Goal: Navigation & Orientation: Find specific page/section

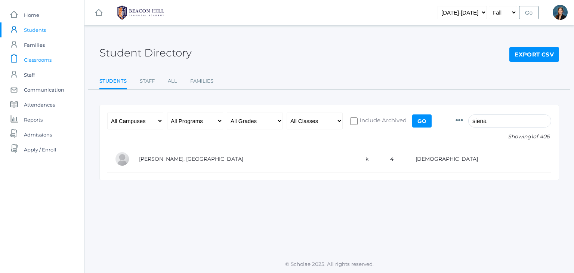
click at [39, 60] on span "Classrooms" at bounding box center [38, 59] width 28 height 15
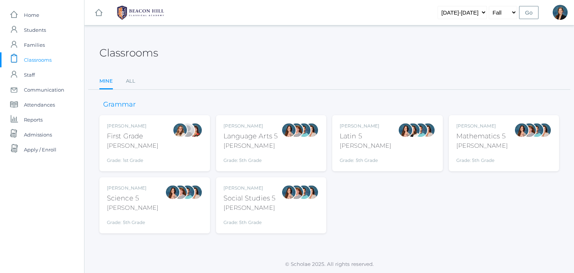
click at [32, 59] on span "Classrooms" at bounding box center [38, 59] width 28 height 15
click at [246, 57] on div "Classrooms" at bounding box center [329, 49] width 460 height 28
click at [278, 84] on ul "Mine All" at bounding box center [329, 82] width 460 height 16
click at [277, 69] on div "Classrooms Mine All Mine All" at bounding box center [329, 62] width 460 height 55
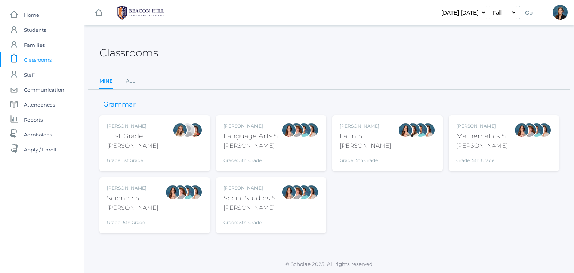
click at [270, 67] on div "Classrooms Mine All Mine All" at bounding box center [329, 62] width 460 height 55
click at [339, 71] on div "Classrooms Mine All Mine All" at bounding box center [329, 62] width 460 height 55
